Goal: Register for event/course

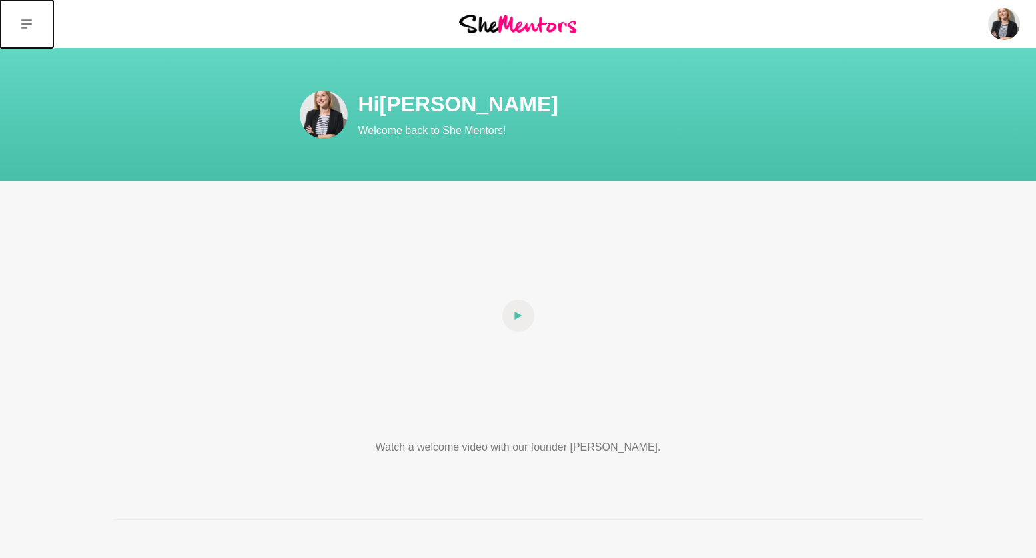
click at [27, 23] on icon at bounding box center [26, 23] width 11 height 9
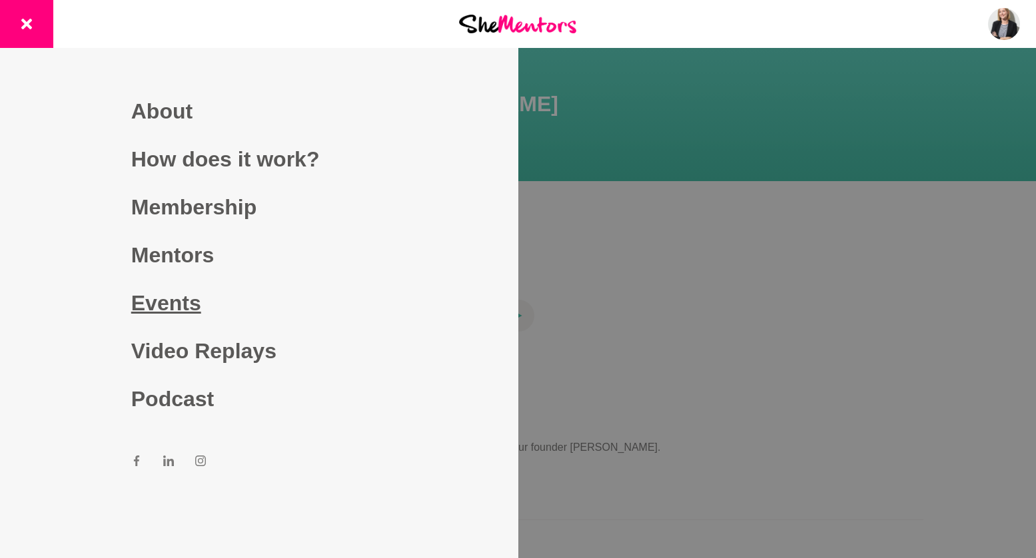
click at [171, 311] on link "Events" at bounding box center [259, 303] width 256 height 48
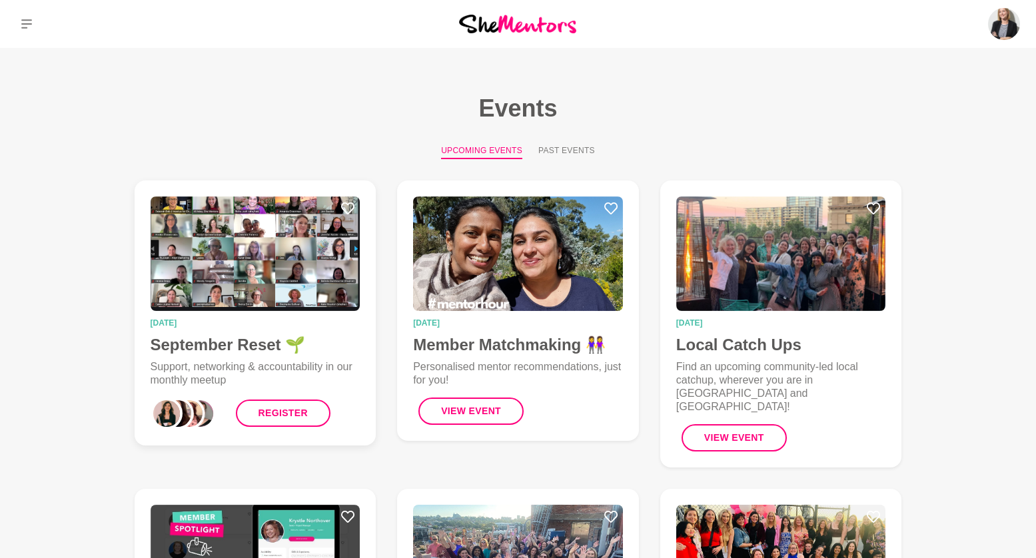
click at [252, 275] on img at bounding box center [256, 254] width 210 height 115
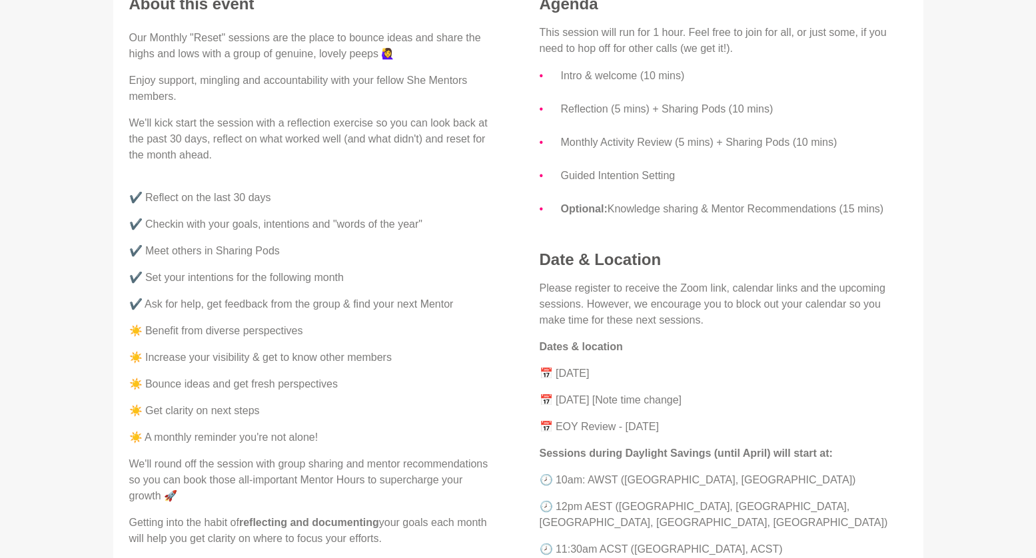
scroll to position [200, 0]
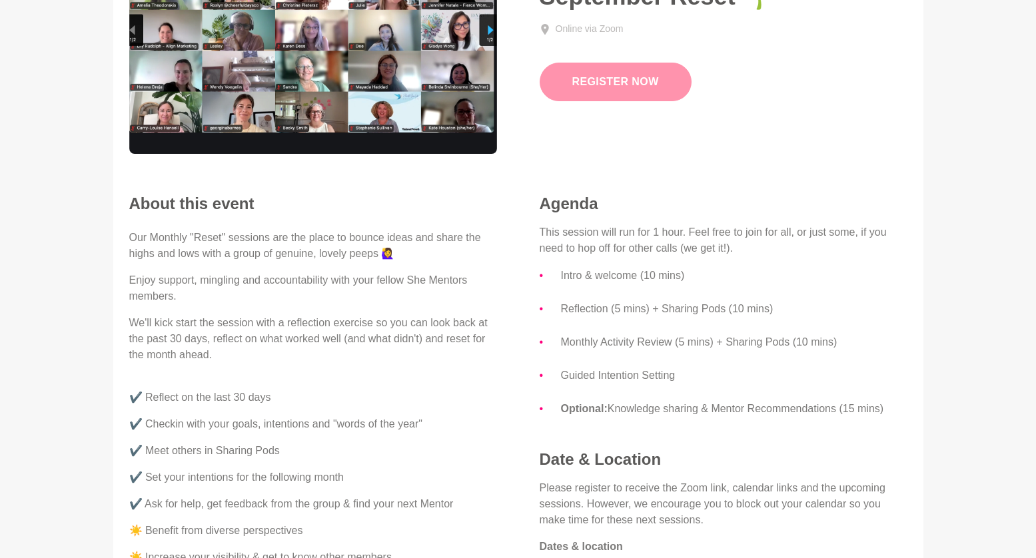
click at [638, 82] on link "Register Now" at bounding box center [616, 82] width 152 height 39
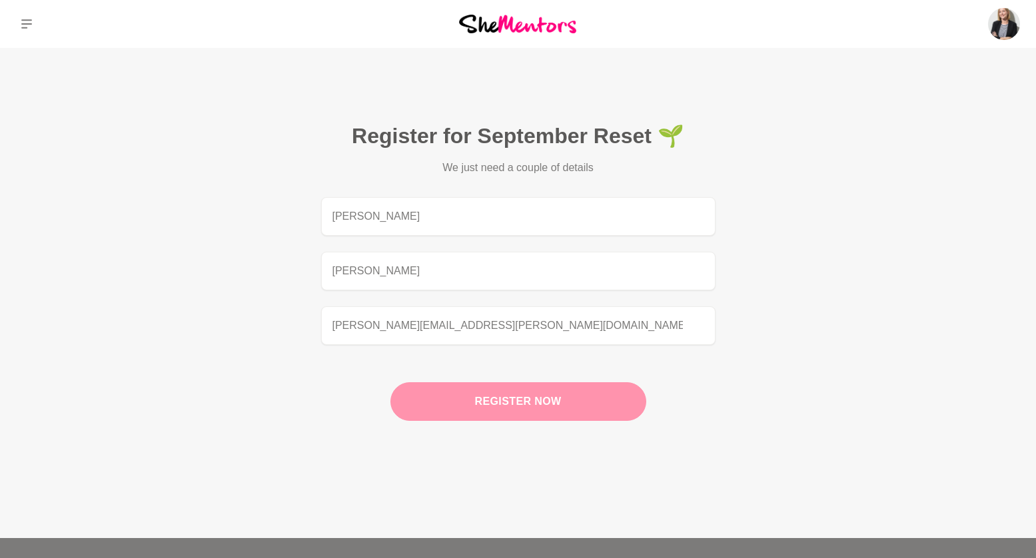
click at [507, 397] on button "Register now" at bounding box center [519, 402] width 256 height 39
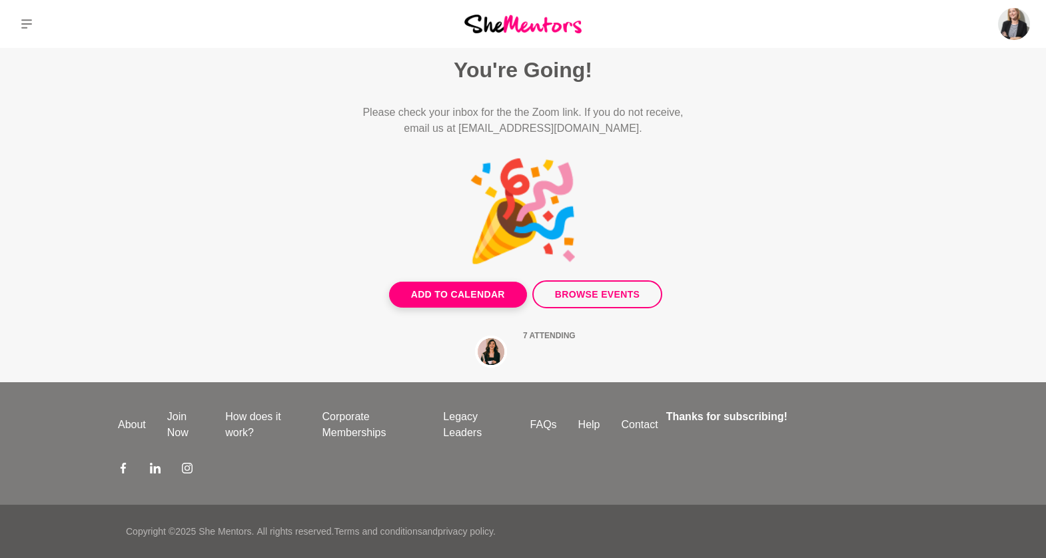
click at [436, 276] on div "Add to Calendar" at bounding box center [455, 295] width 143 height 69
click at [438, 287] on button "Add to Calendar" at bounding box center [458, 295] width 138 height 26
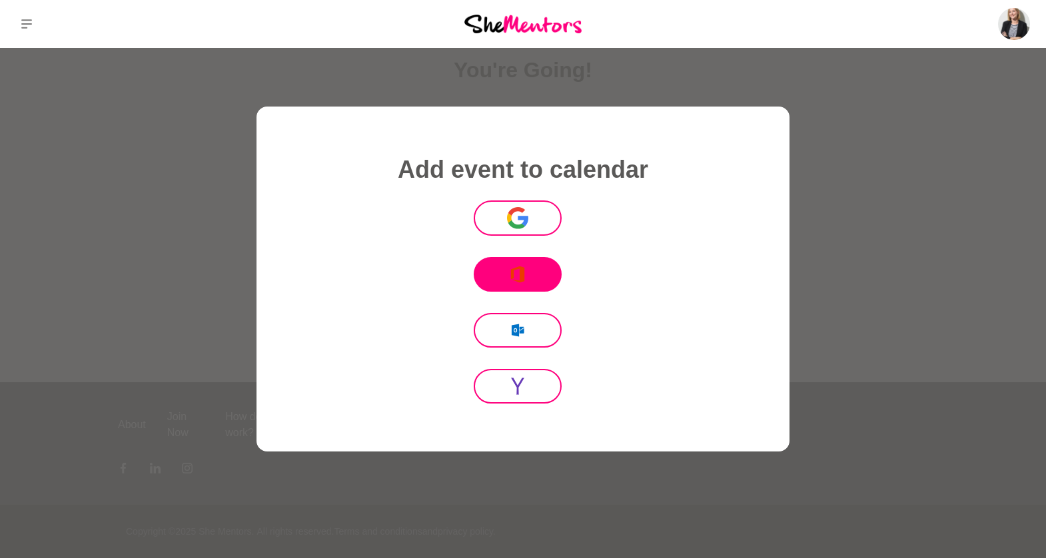
click at [530, 272] on button ".fil0 {fill:#EB3B00} [PERSON_NAME]" at bounding box center [518, 274] width 88 height 35
click at [224, 278] on div at bounding box center [523, 279] width 1046 height 558
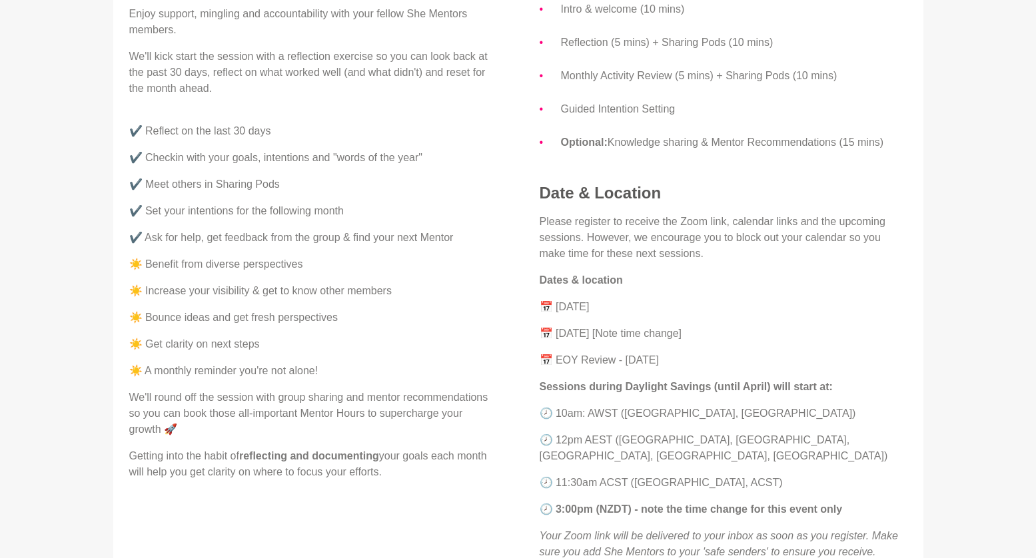
scroll to position [600, 0]
